Goal: Task Accomplishment & Management: Manage account settings

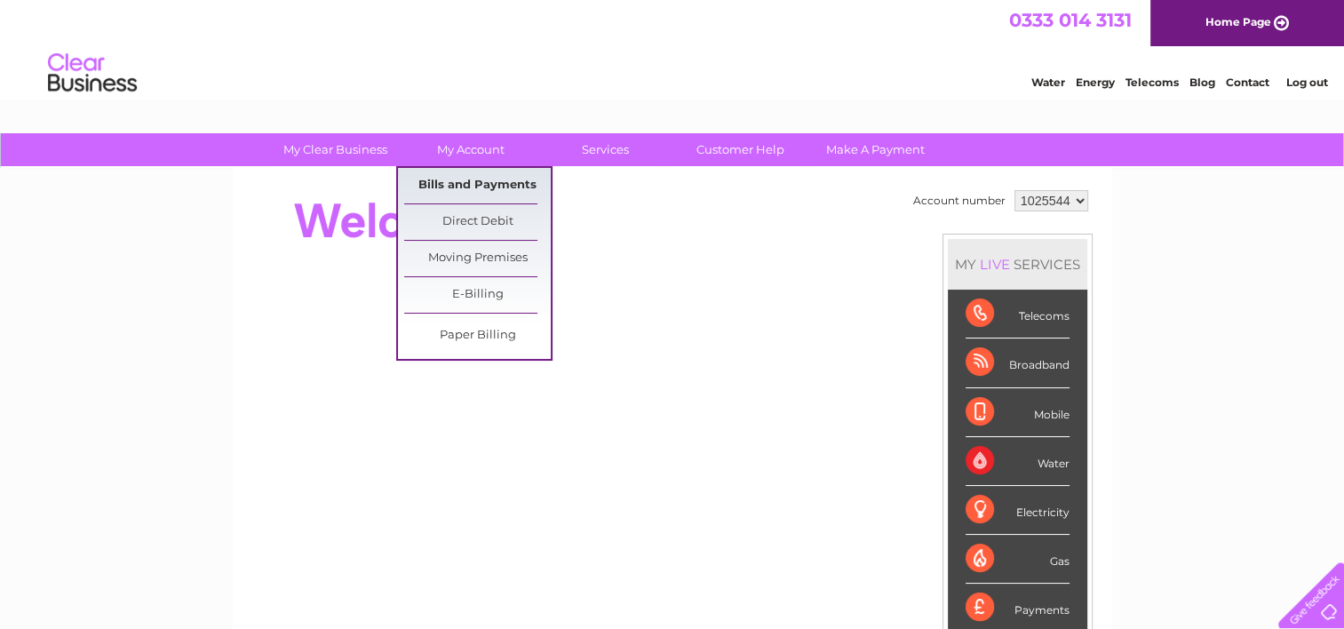
click at [462, 186] on link "Bills and Payments" at bounding box center [477, 186] width 147 height 36
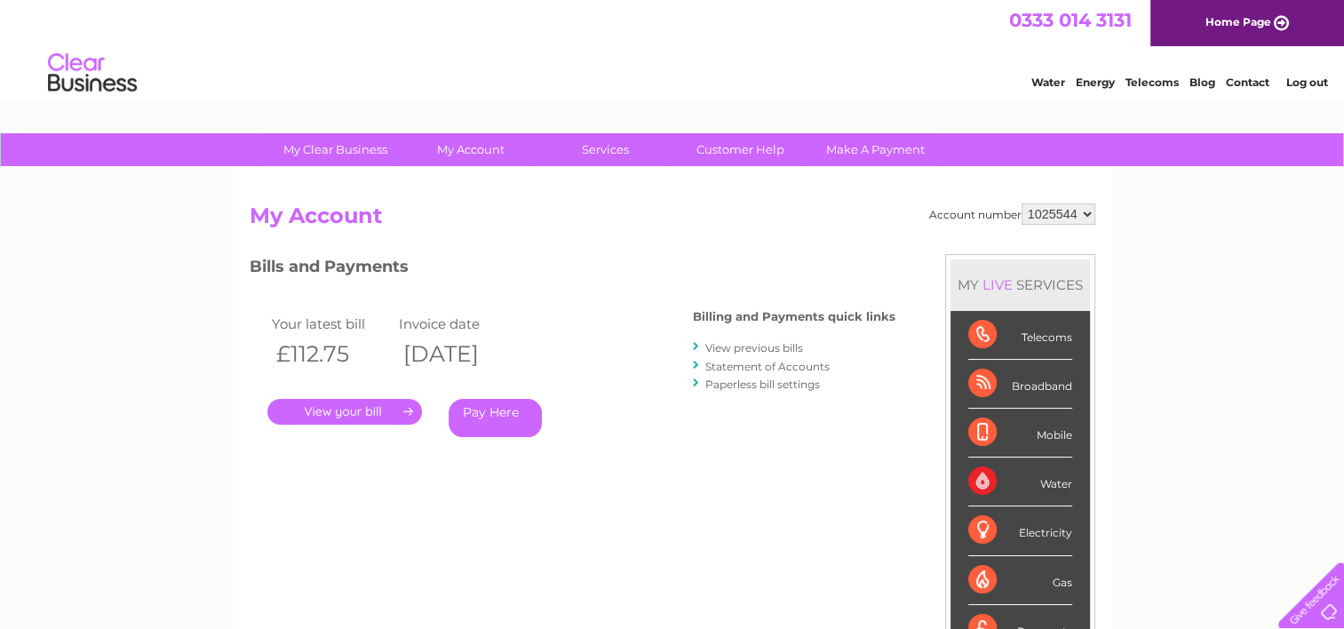
click at [733, 348] on link "View previous bills" at bounding box center [754, 347] width 98 height 13
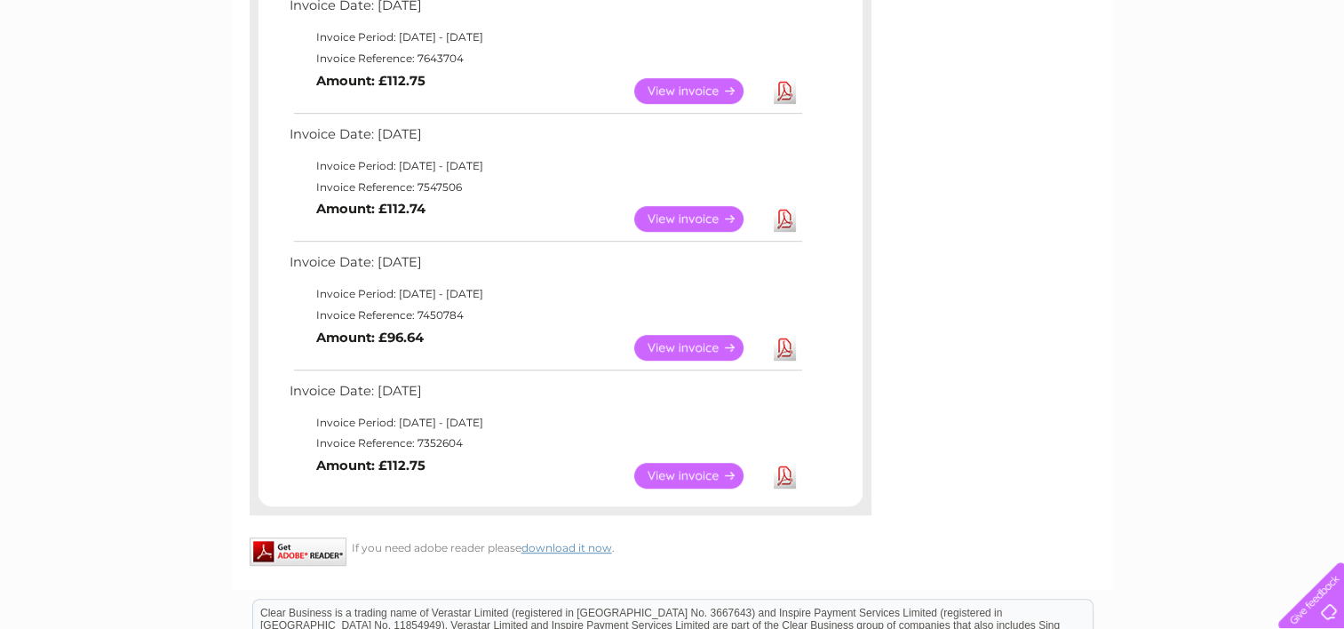
scroll to position [988, 0]
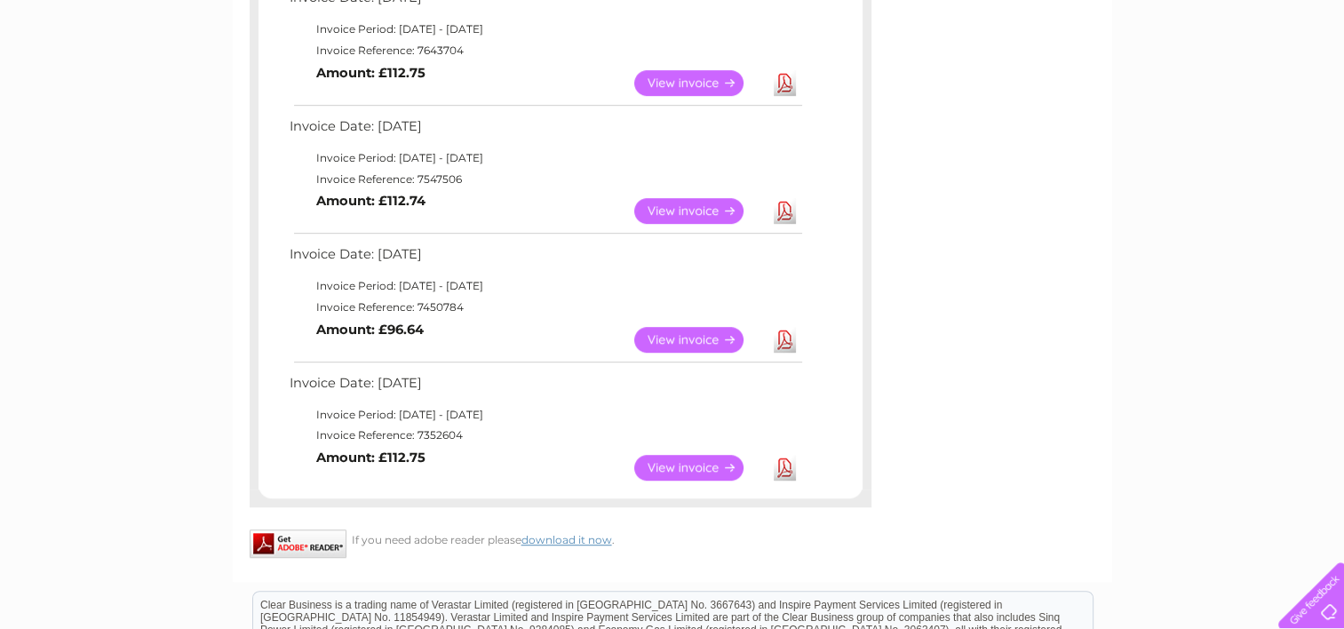
click at [671, 462] on link "View" at bounding box center [699, 468] width 131 height 26
